Goal: Check status: Check status

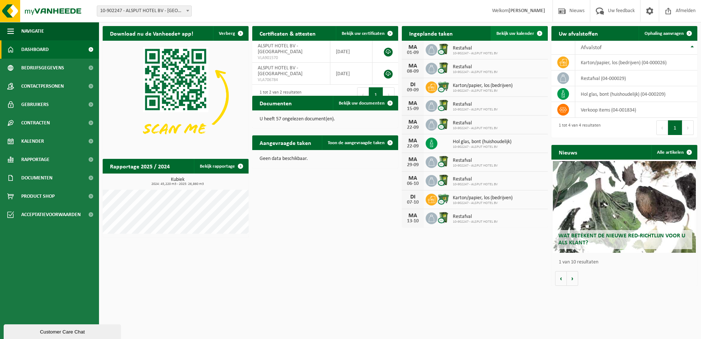
click at [515, 33] on span "Bekijk uw kalender" at bounding box center [515, 33] width 38 height 5
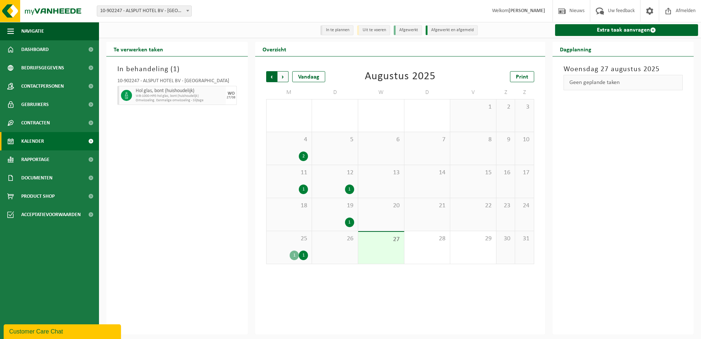
click at [281, 80] on span "Volgende" at bounding box center [282, 76] width 11 height 11
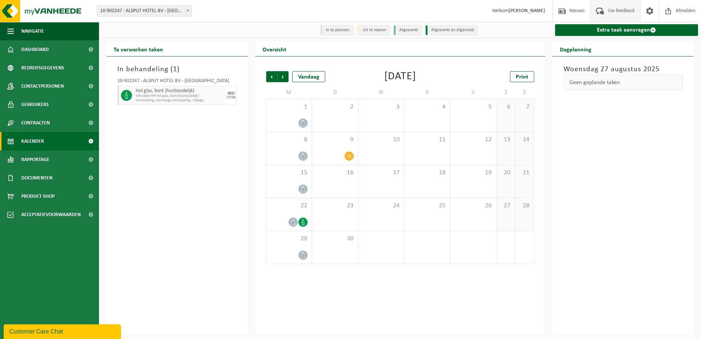
click at [617, 9] on span "Uw feedback" at bounding box center [621, 11] width 30 height 22
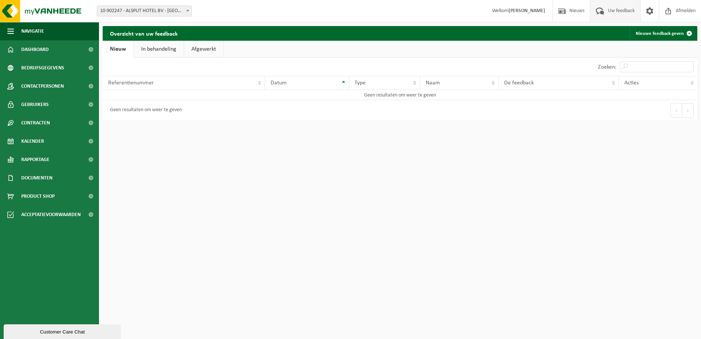
click at [160, 47] on link "In behandeling" at bounding box center [159, 49] width 50 height 17
click at [205, 47] on link "Afgewerkt" at bounding box center [204, 49] width 39 height 17
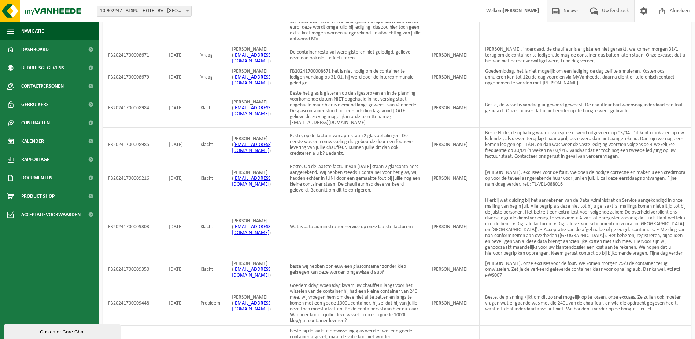
scroll to position [110, 0]
